Goal: Entertainment & Leisure: Consume media (video, audio)

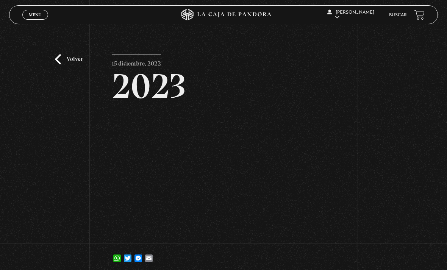
scroll to position [0, 0]
click at [63, 61] on link "Volver" at bounding box center [69, 59] width 28 height 10
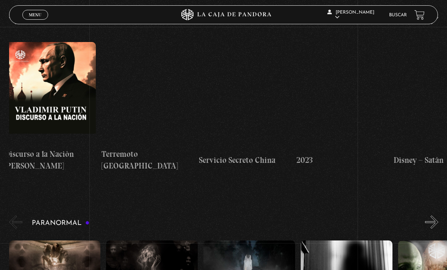
scroll to position [0, 3627]
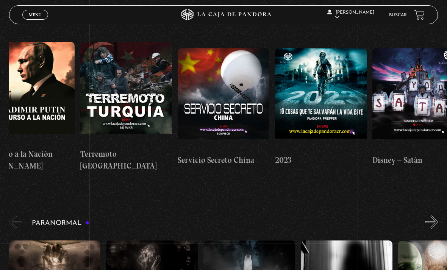
click at [233, 89] on figure at bounding box center [224, 99] width 92 height 102
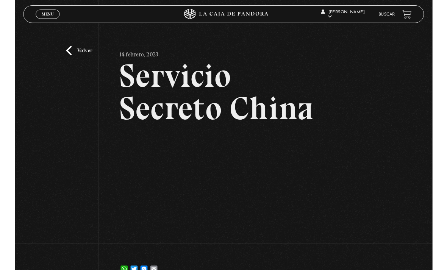
scroll to position [2, 0]
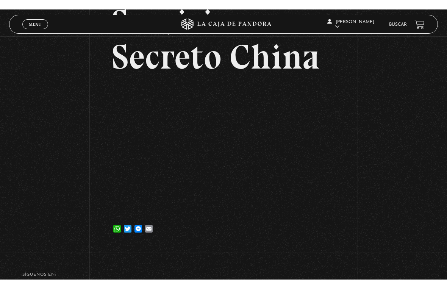
scroll to position [9, 0]
